Goal: Task Accomplishment & Management: Complete application form

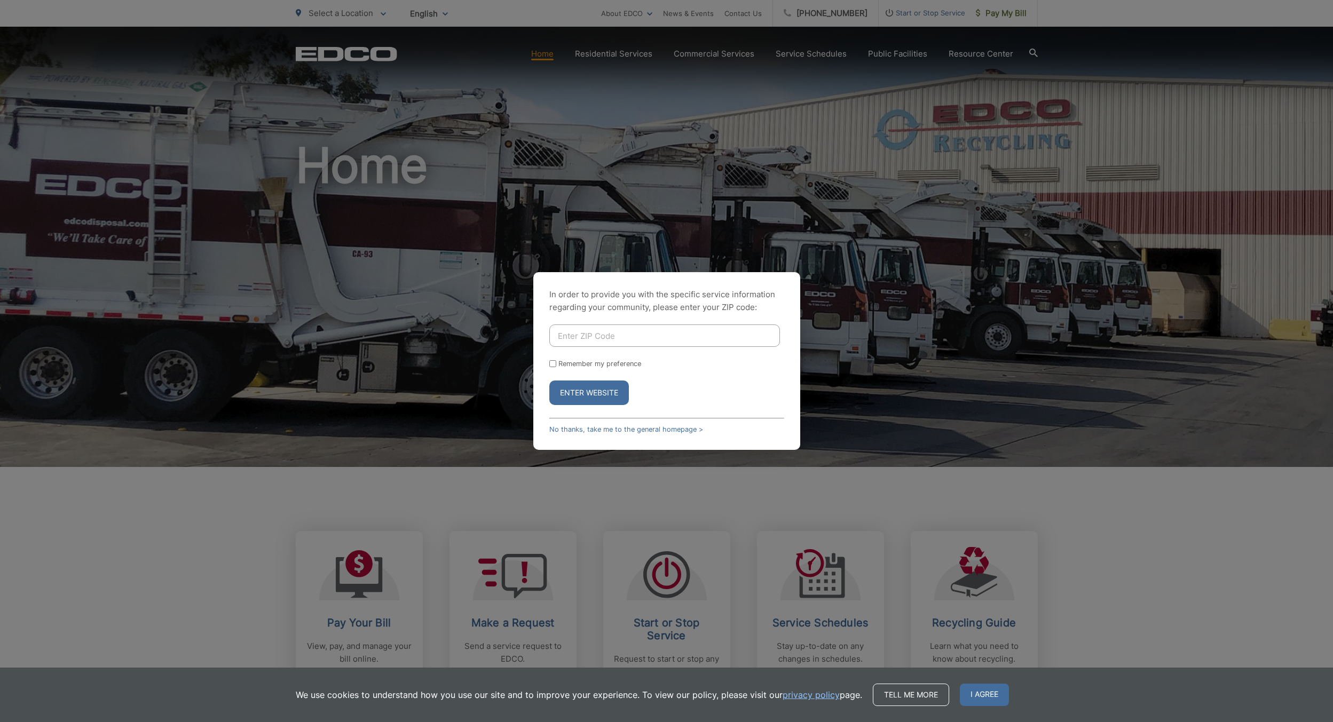
click at [593, 331] on input "Enter ZIP Code" at bounding box center [664, 335] width 231 height 22
type input "92021"
click at [550, 364] on input "Remember my preference" at bounding box center [552, 363] width 7 height 7
checkbox input "true"
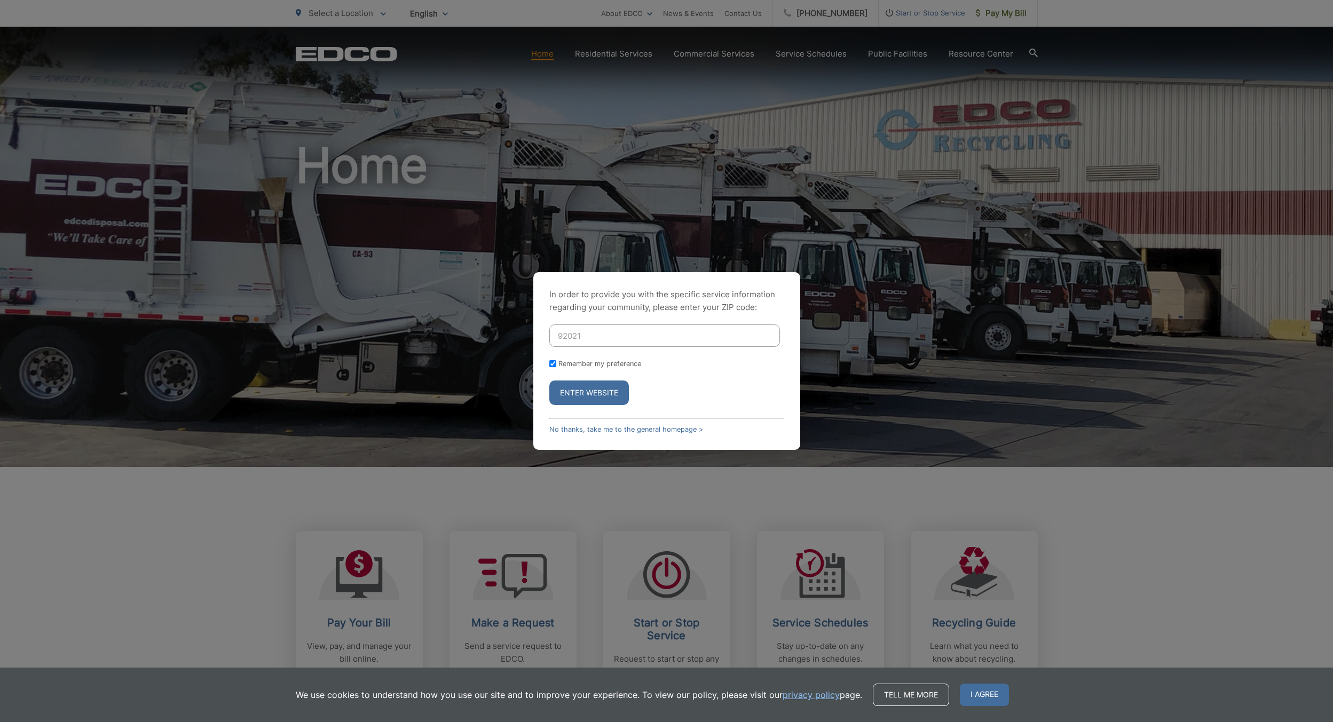
click at [592, 395] on button "Enter Website" at bounding box center [589, 393] width 80 height 25
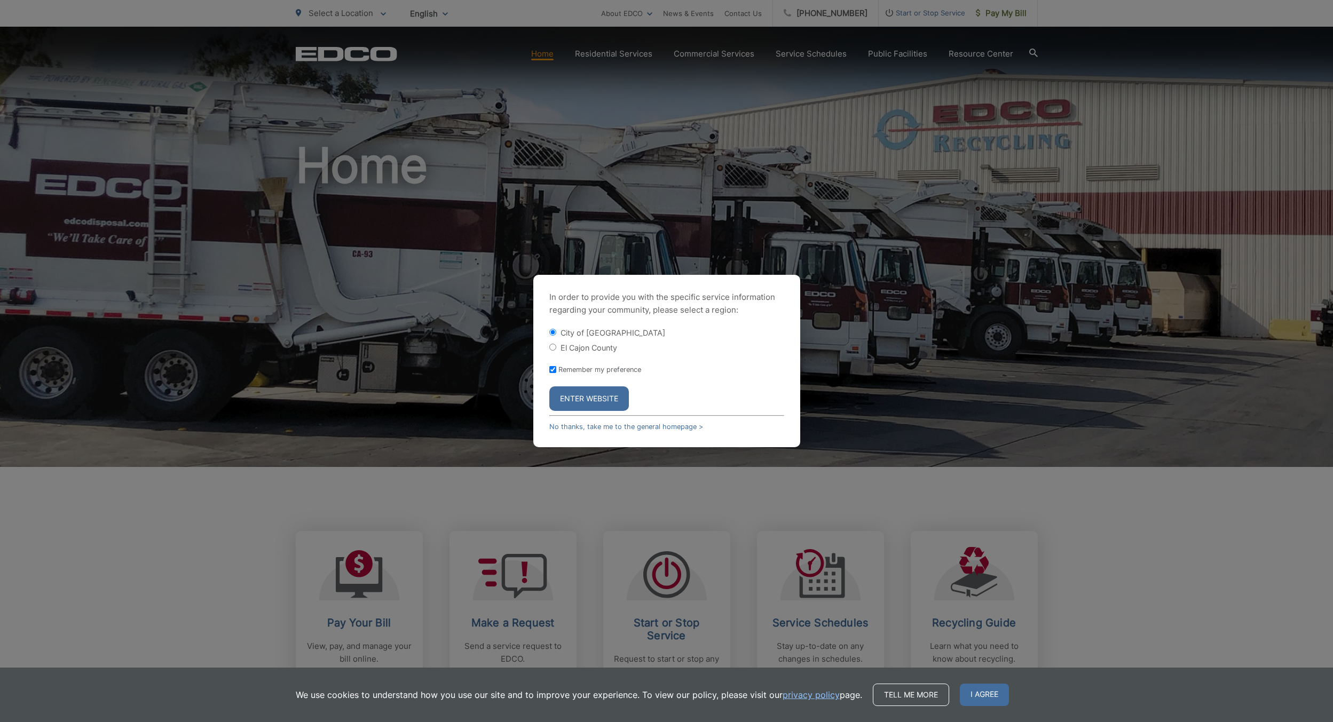
click at [584, 398] on button "Enter Website" at bounding box center [589, 398] width 80 height 25
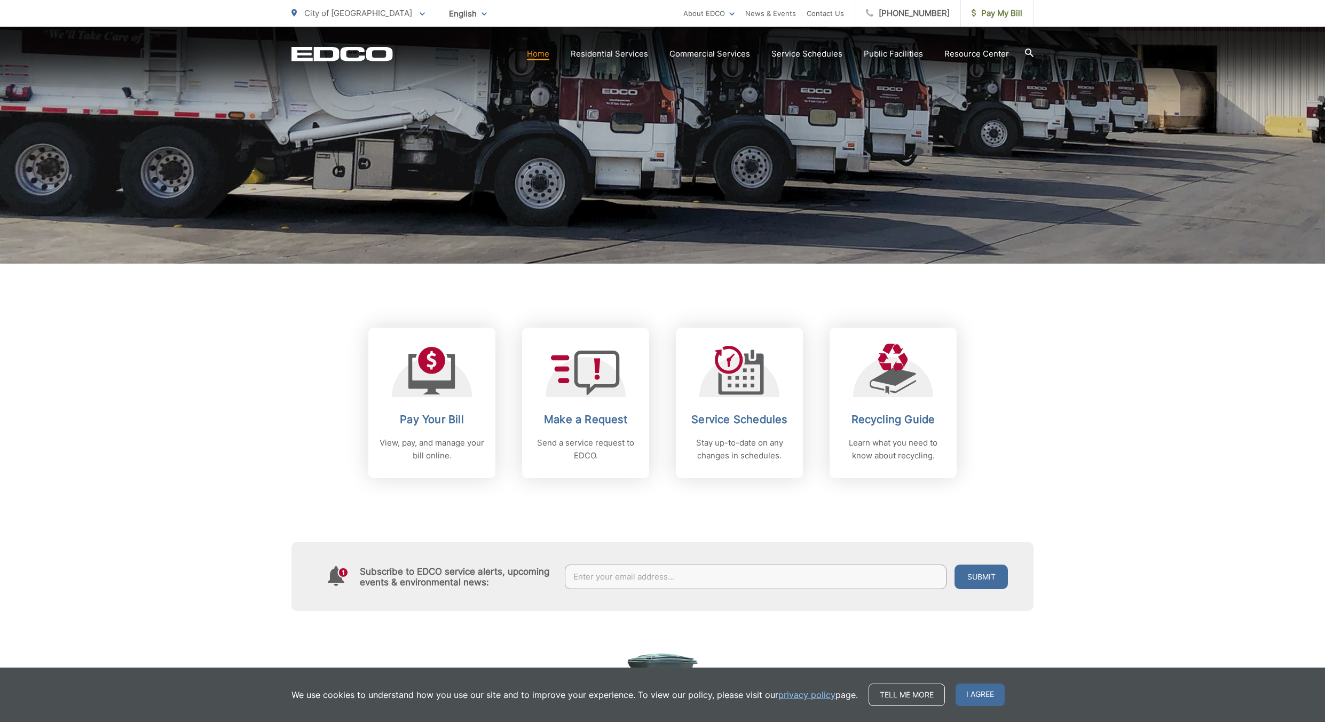
scroll to position [213, 0]
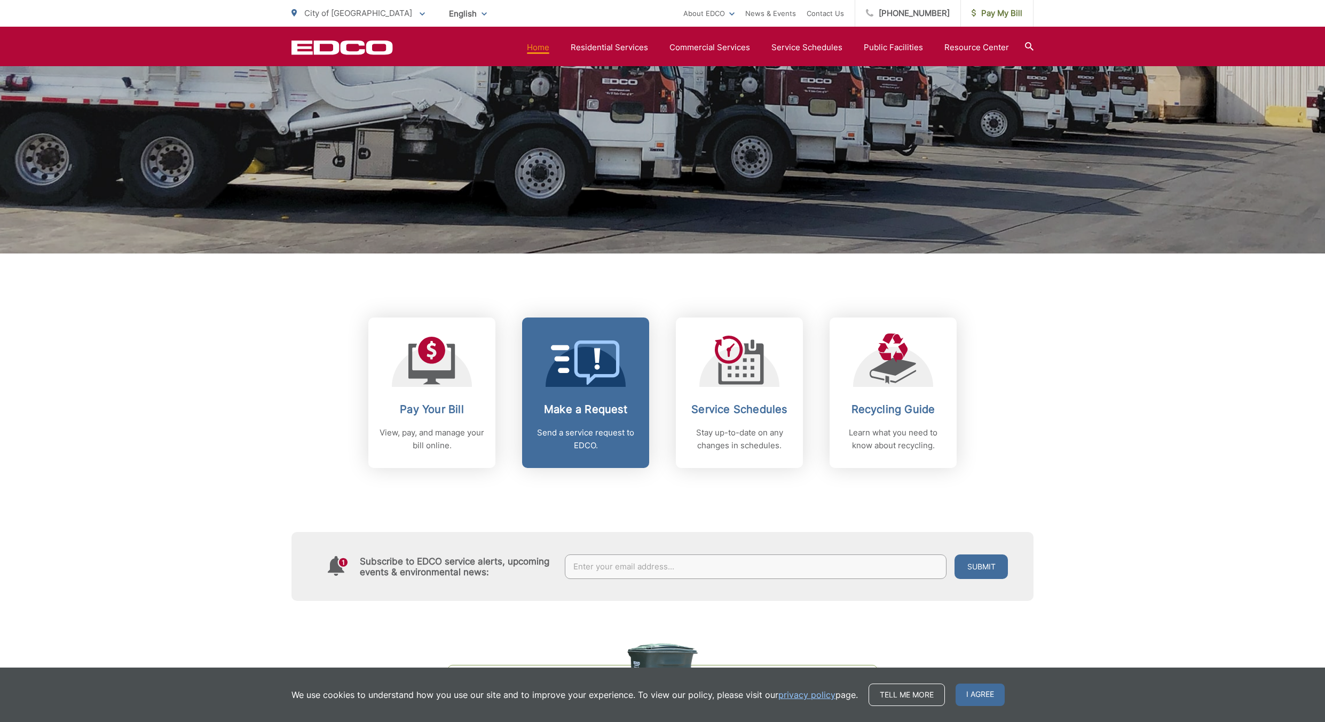
click at [600, 405] on h2 "Make a Request" at bounding box center [586, 409] width 106 height 13
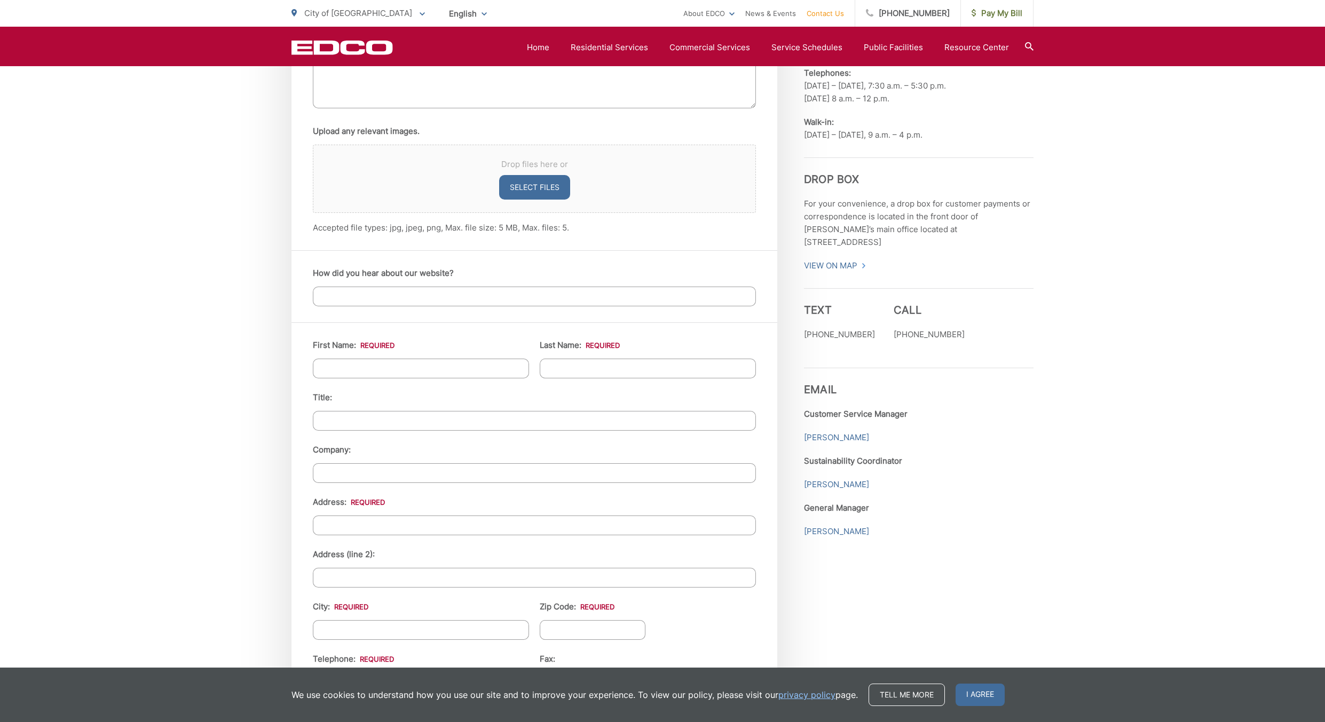
scroll to position [801, 0]
